Goal: Transaction & Acquisition: Obtain resource

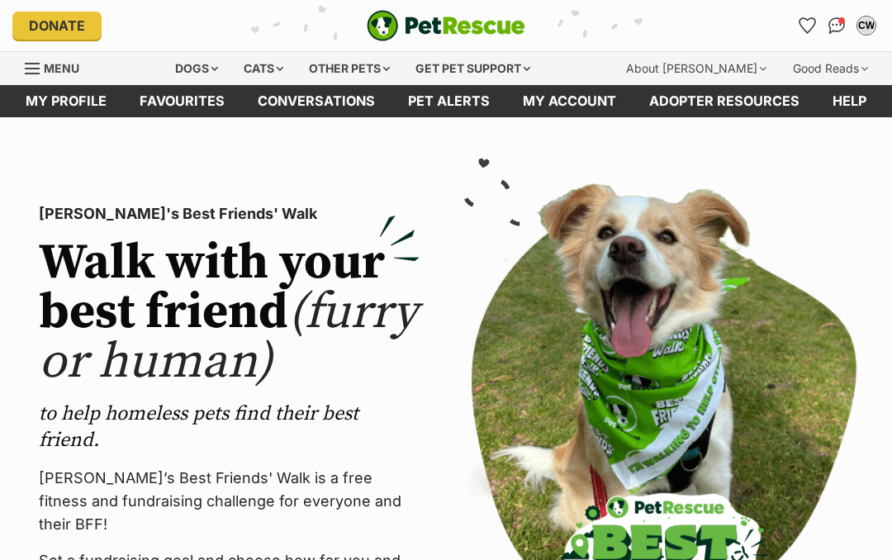
click at [842, 27] on img "Conversations" at bounding box center [836, 25] width 17 height 17
click at [818, 31] on link "Favourites" at bounding box center [807, 25] width 26 height 26
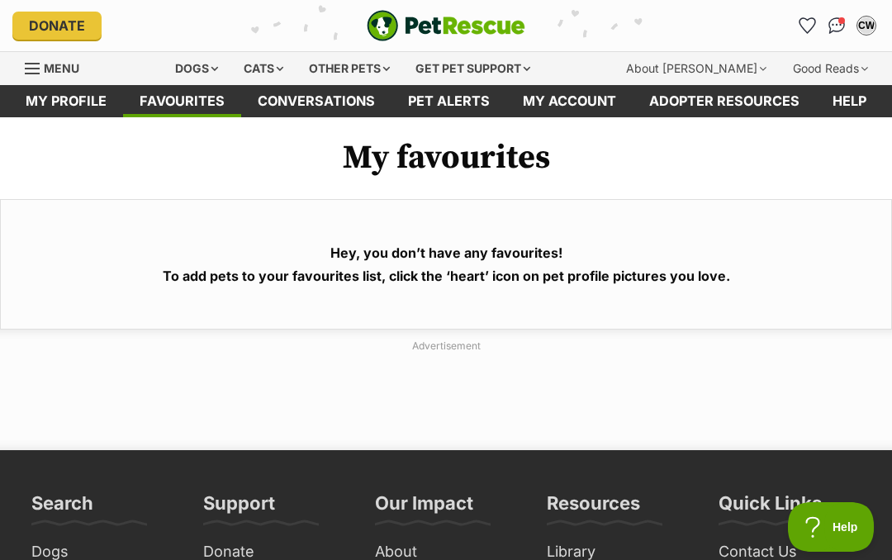
click at [837, 18] on img "Conversations" at bounding box center [836, 25] width 17 height 17
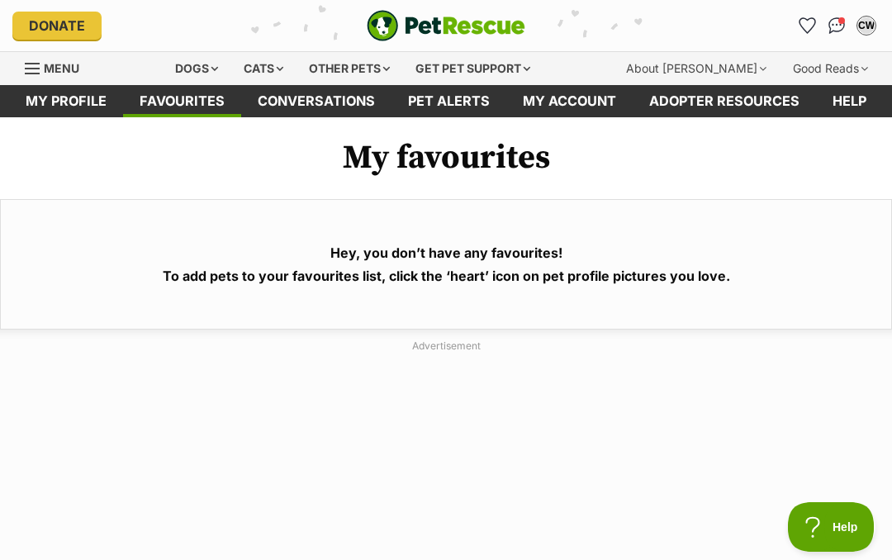
click at [216, 63] on div "Dogs" at bounding box center [197, 68] width 66 height 33
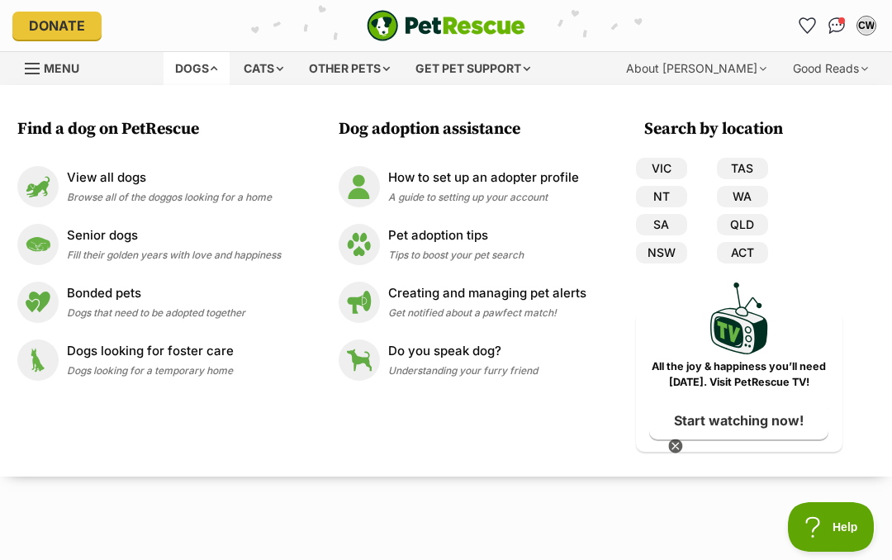
click at [116, 186] on p "View all dogs" at bounding box center [169, 177] width 205 height 19
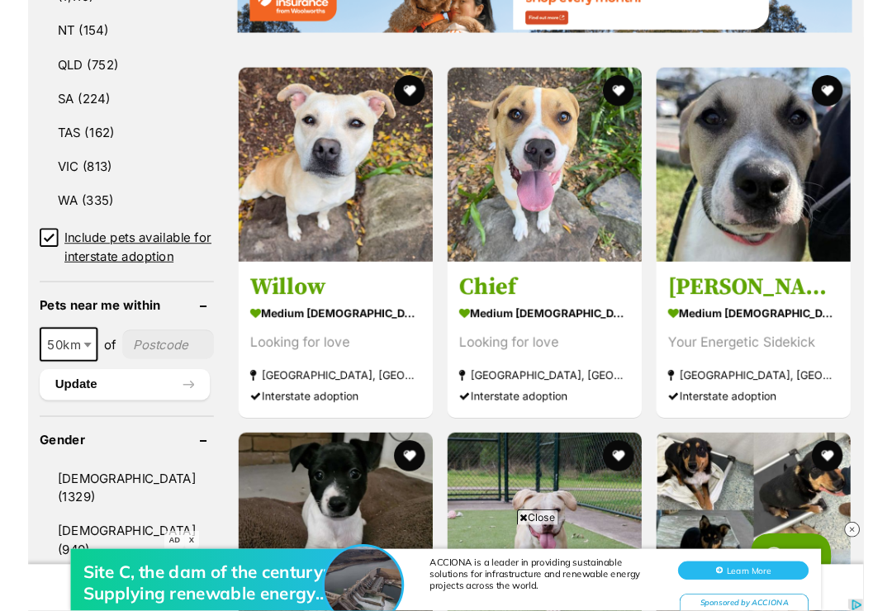
scroll to position [1160, 0]
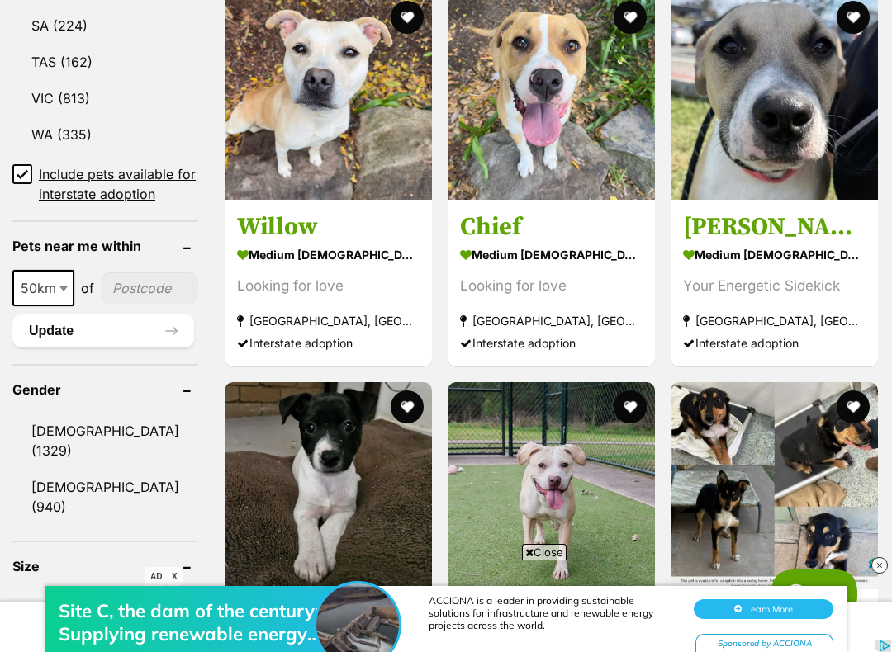
click at [112, 304] on input"] "postcode" at bounding box center [149, 288] width 97 height 31
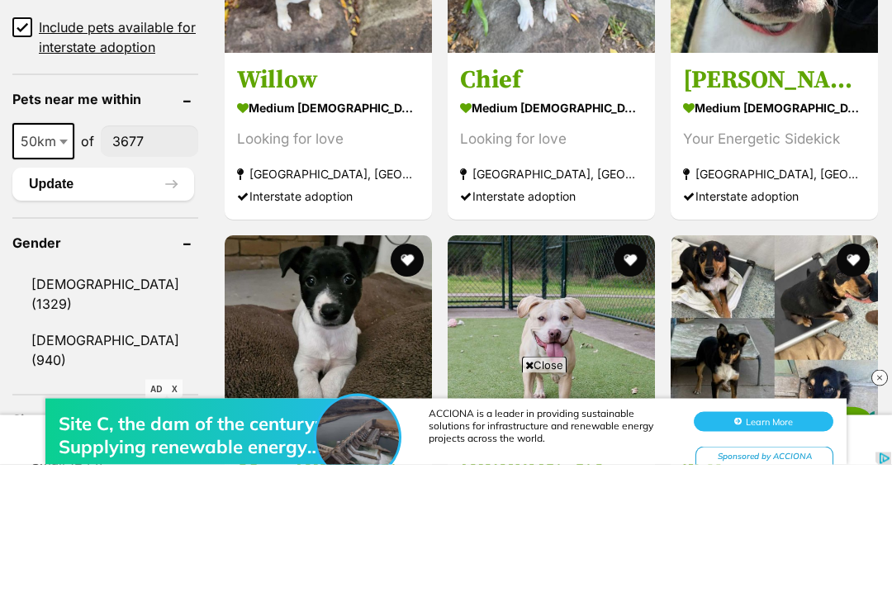
scroll to position [0, 0]
type input"] "3677"
click at [57, 270] on span at bounding box center [65, 288] width 17 height 36
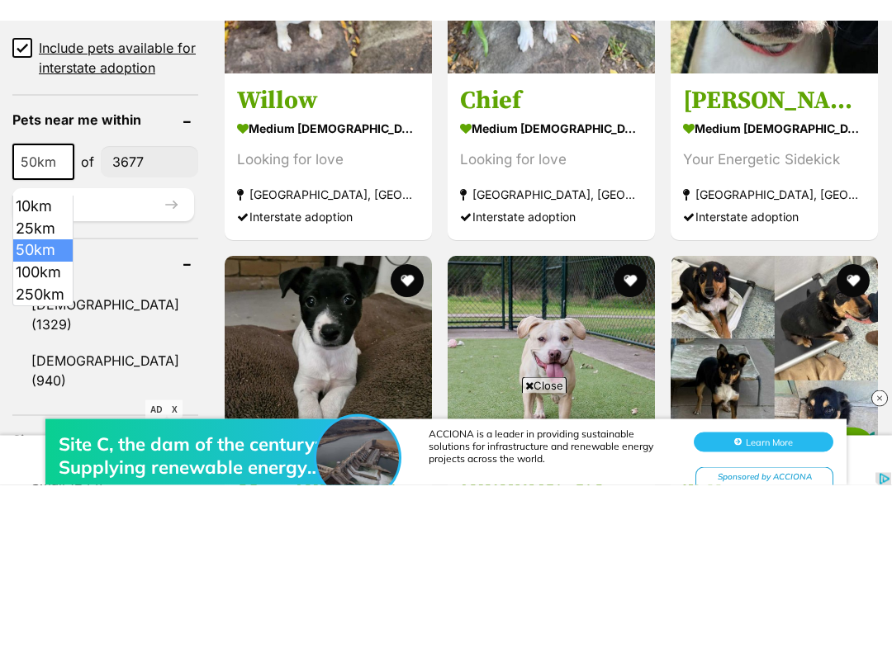
scroll to position [1307, 0]
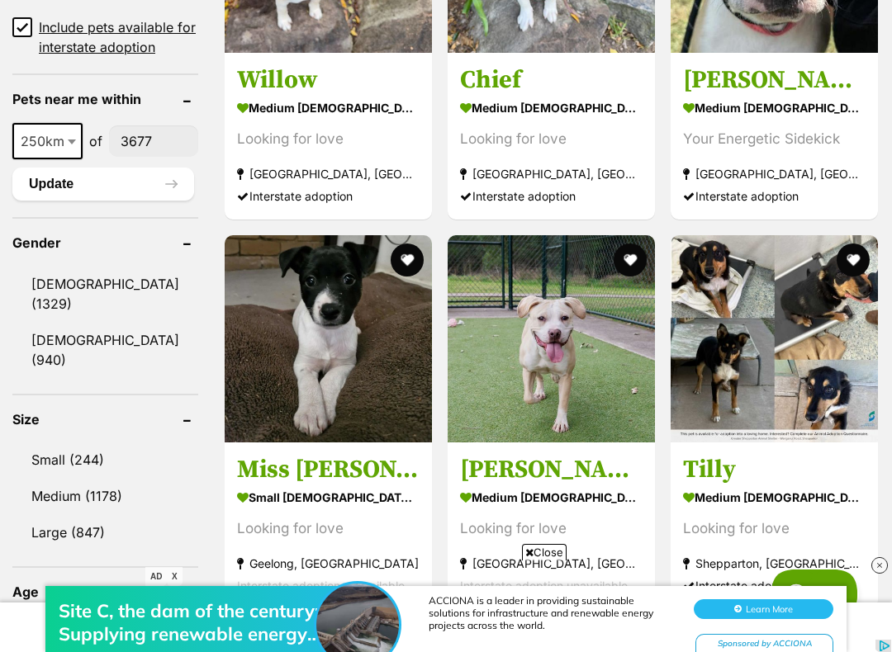
click at [67, 159] on span at bounding box center [73, 141] width 17 height 36
select select "100"
click at [59, 201] on button "Update" at bounding box center [103, 184] width 182 height 33
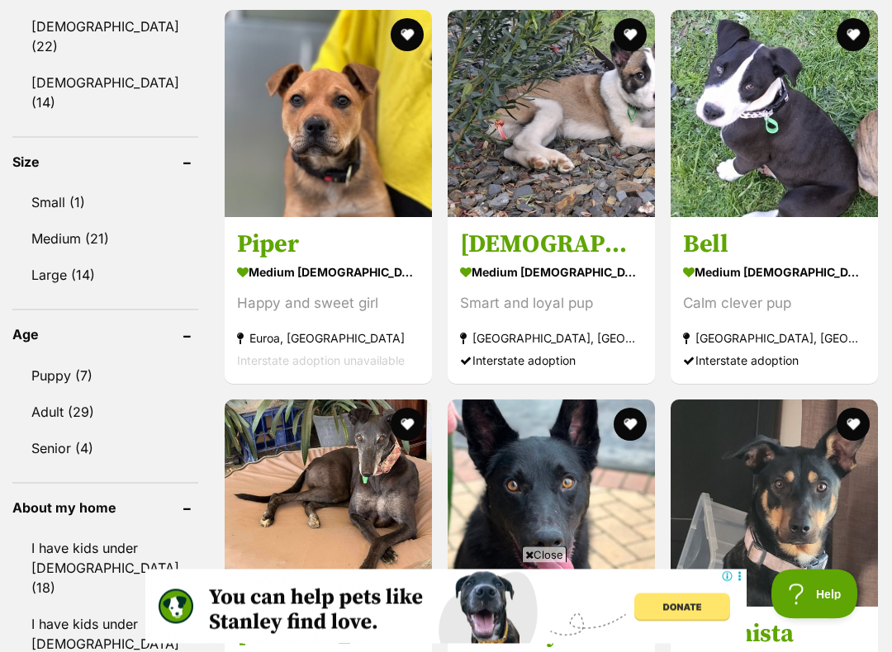
scroll to position [1103, 0]
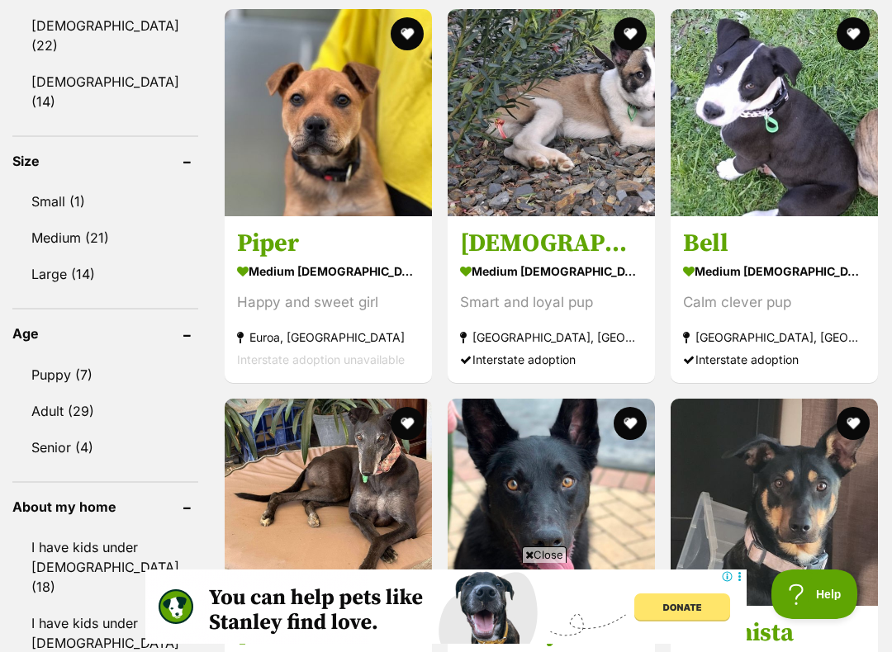
click at [296, 146] on img at bounding box center [328, 112] width 207 height 207
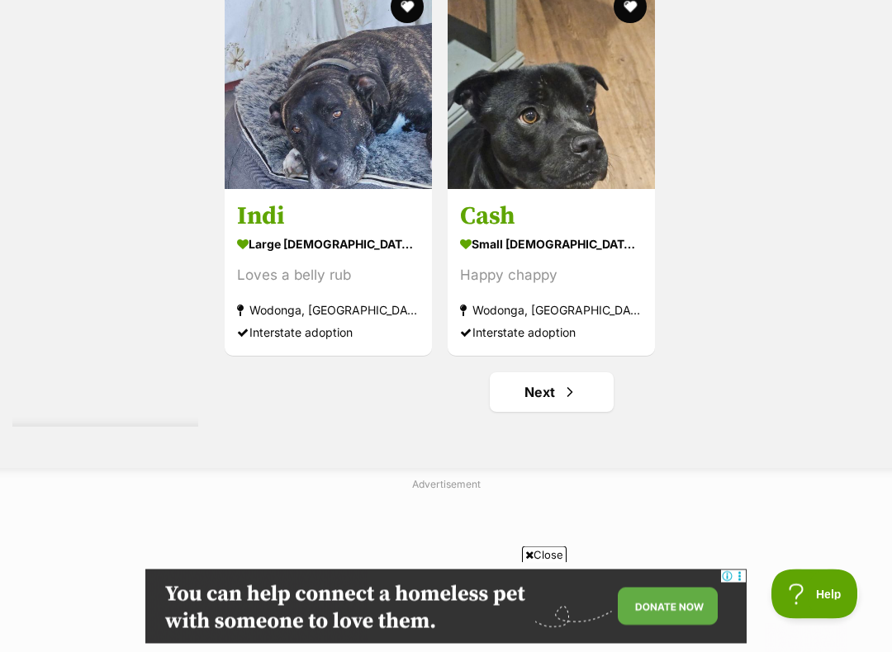
scroll to position [3081, 0]
click at [551, 412] on link "Next" at bounding box center [552, 392] width 124 height 40
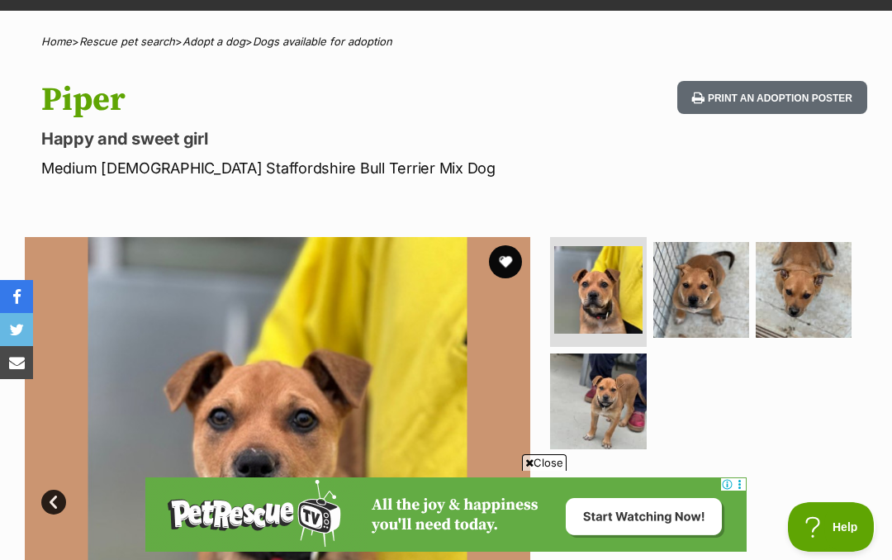
scroll to position [100, 0]
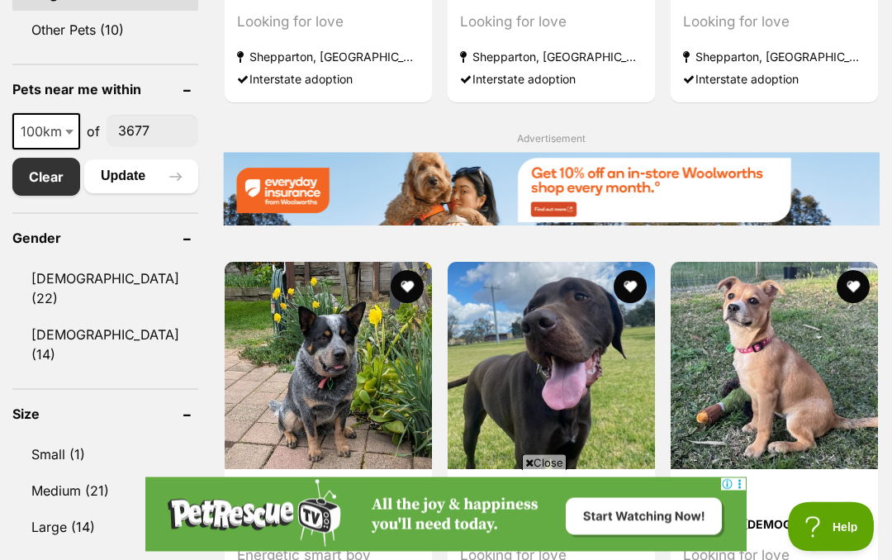
scroll to position [834, 0]
